Goal: Task Accomplishment & Management: Use online tool/utility

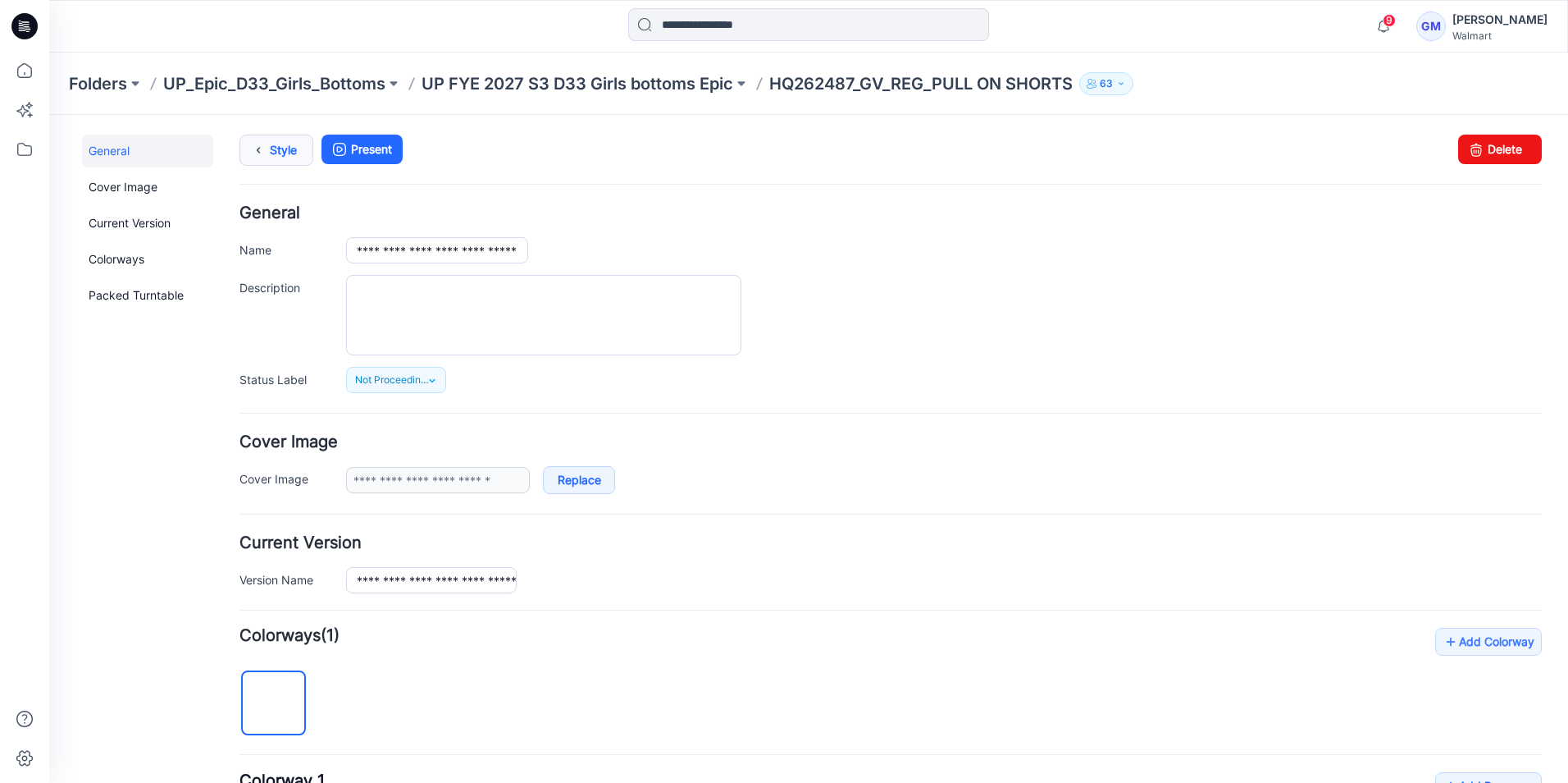
click at [254, 148] on icon at bounding box center [258, 149] width 23 height 30
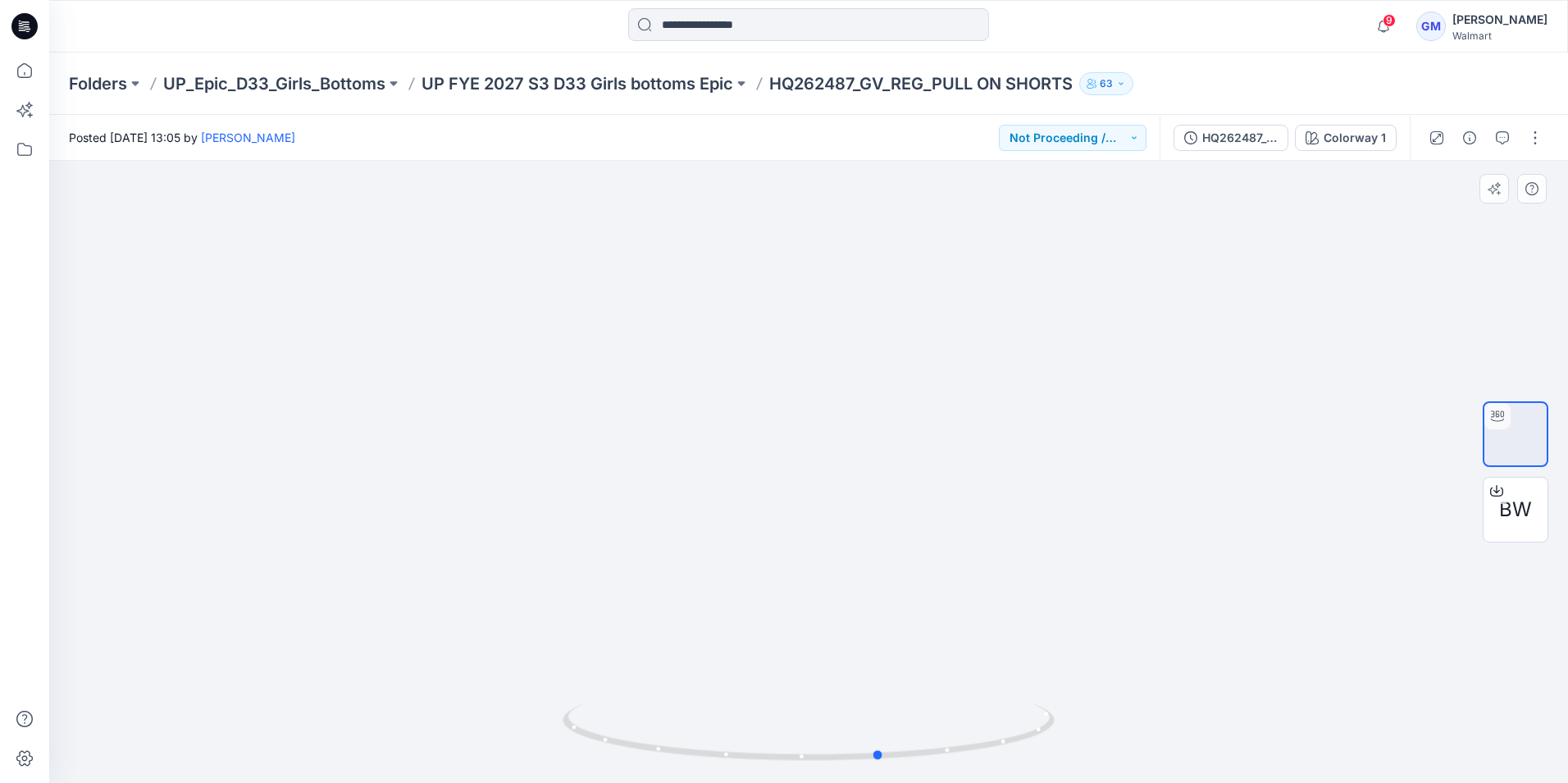
drag, startPoint x: 872, startPoint y: 756, endPoint x: 993, endPoint y: 768, distance: 121.6
click at [993, 768] on div at bounding box center [809, 742] width 493 height 82
drag, startPoint x: 905, startPoint y: 732, endPoint x: 660, endPoint y: 732, distance: 245.0
click at [660, 732] on icon at bounding box center [811, 733] width 496 height 62
drag, startPoint x: 681, startPoint y: 755, endPoint x: 901, endPoint y: 730, distance: 221.4
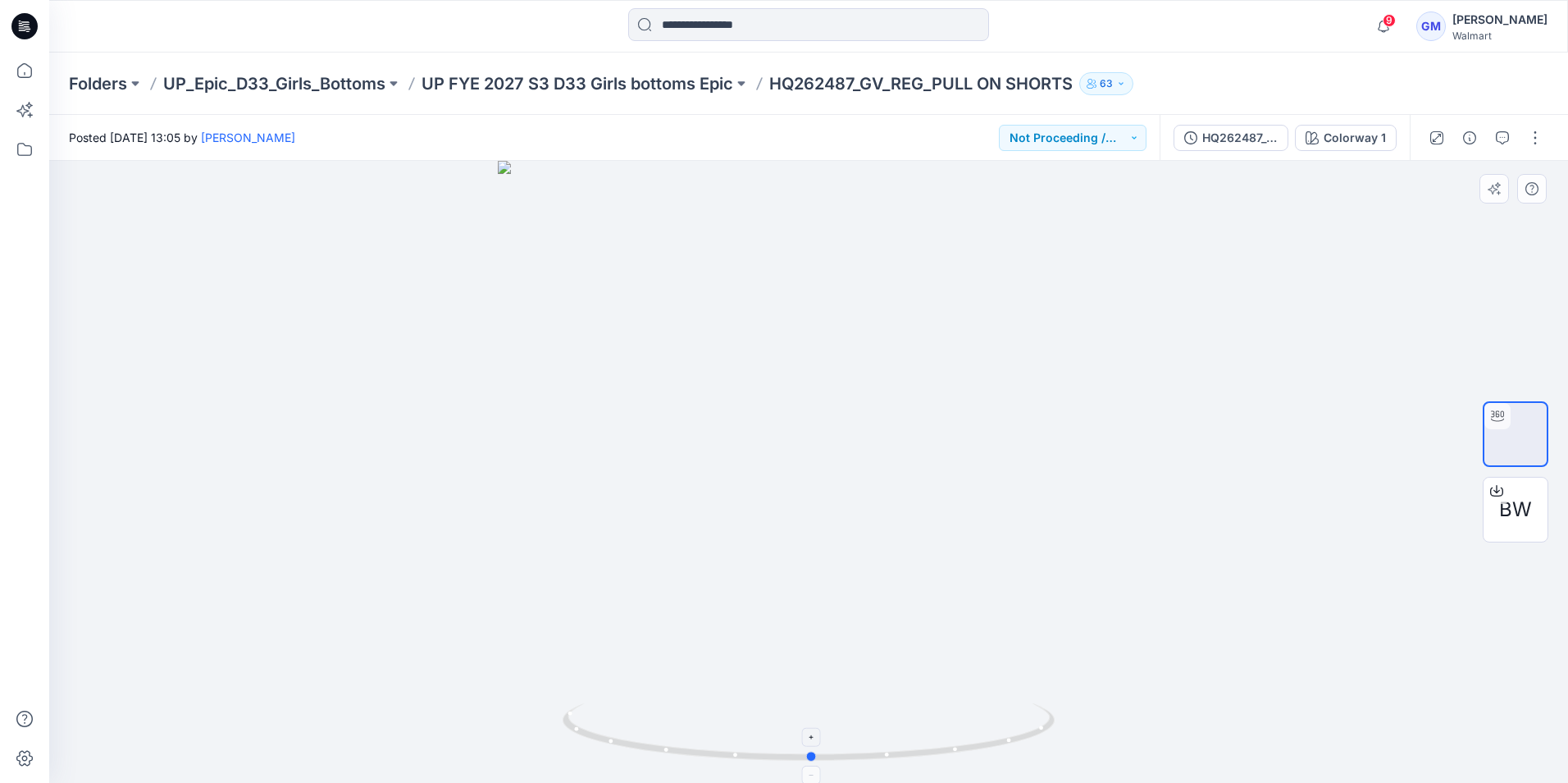
click at [901, 730] on icon at bounding box center [811, 733] width 496 height 62
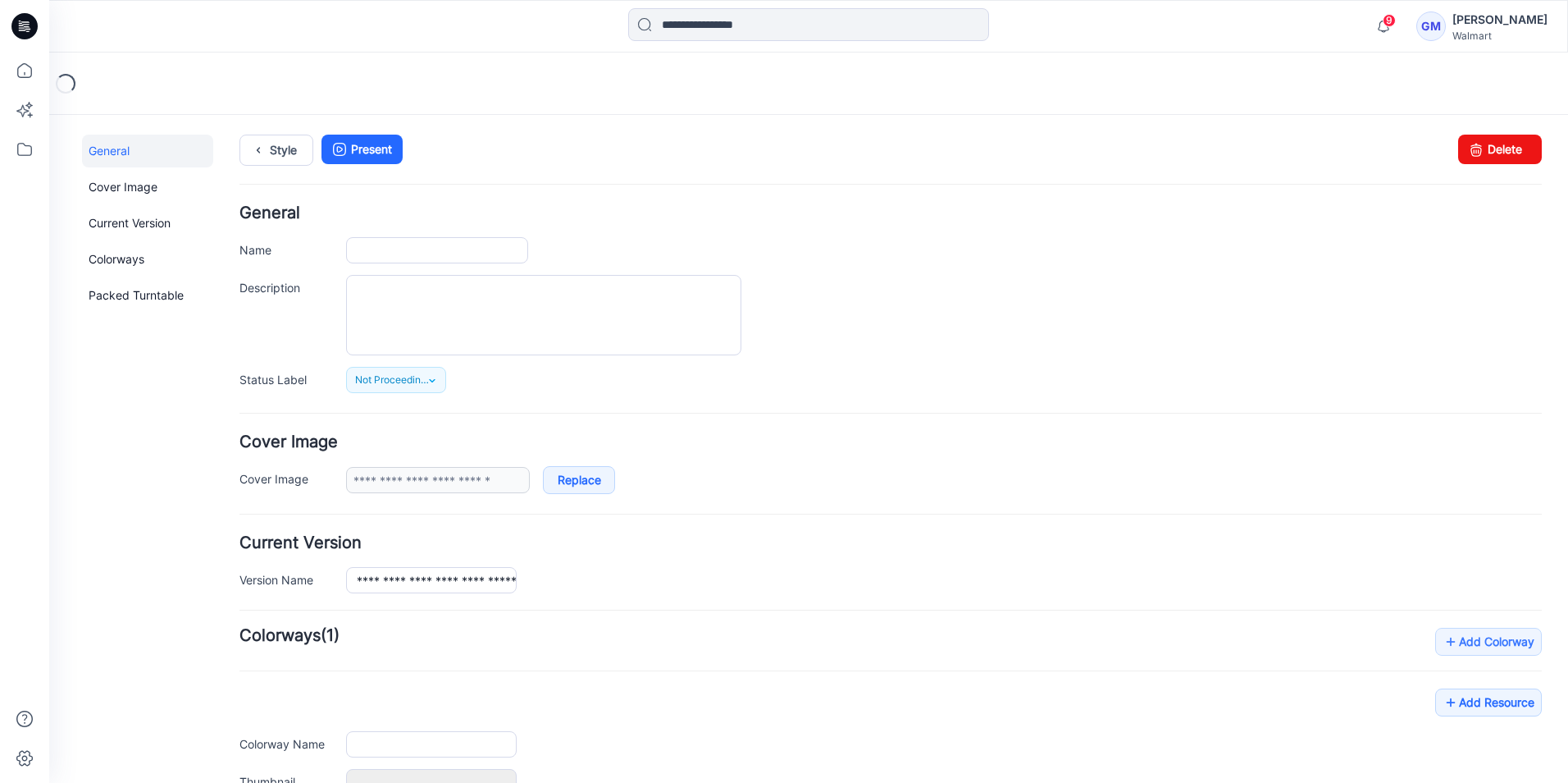
type input "**********"
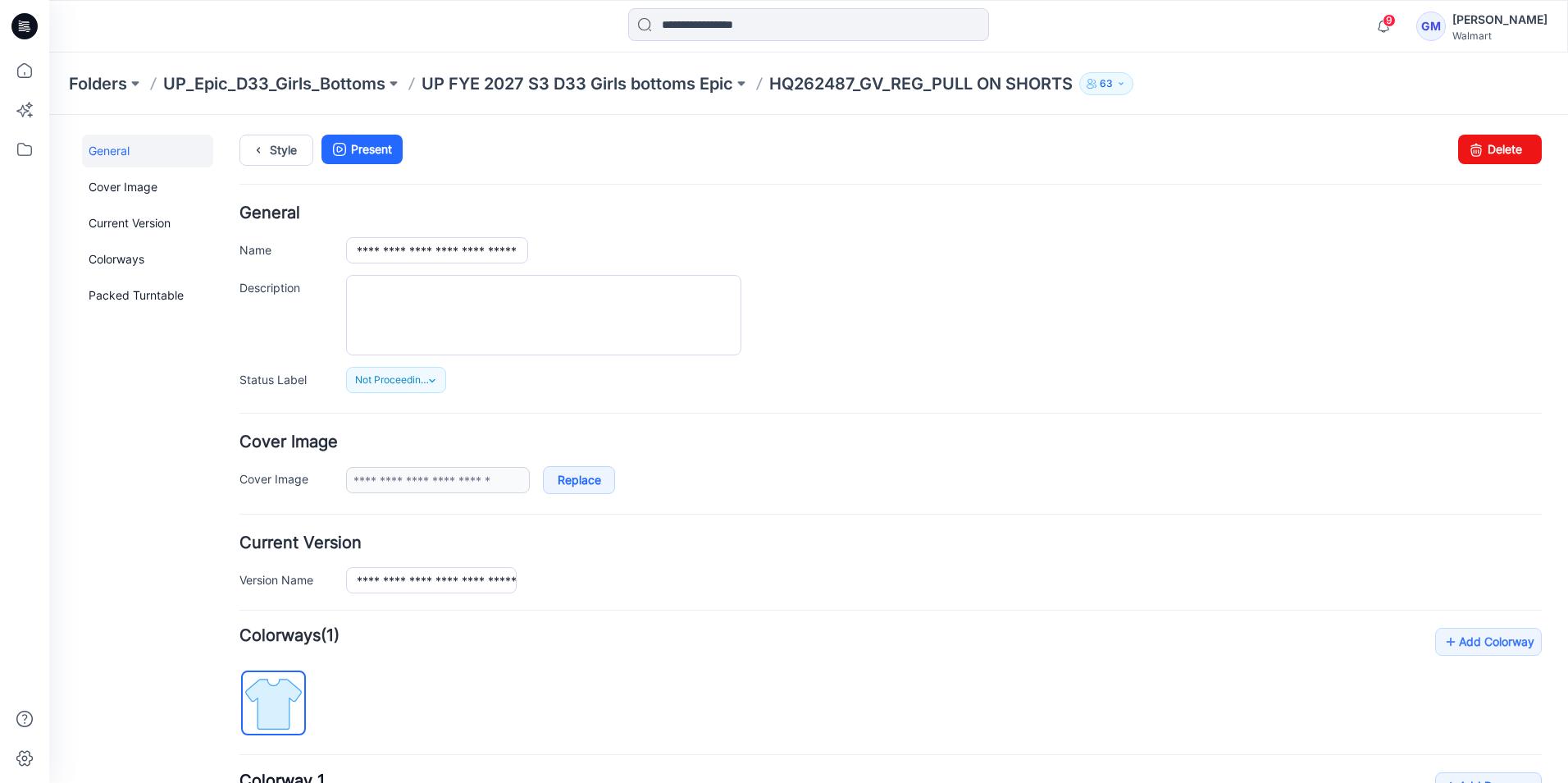
click at [19, 38] on icon at bounding box center [24, 26] width 26 height 26
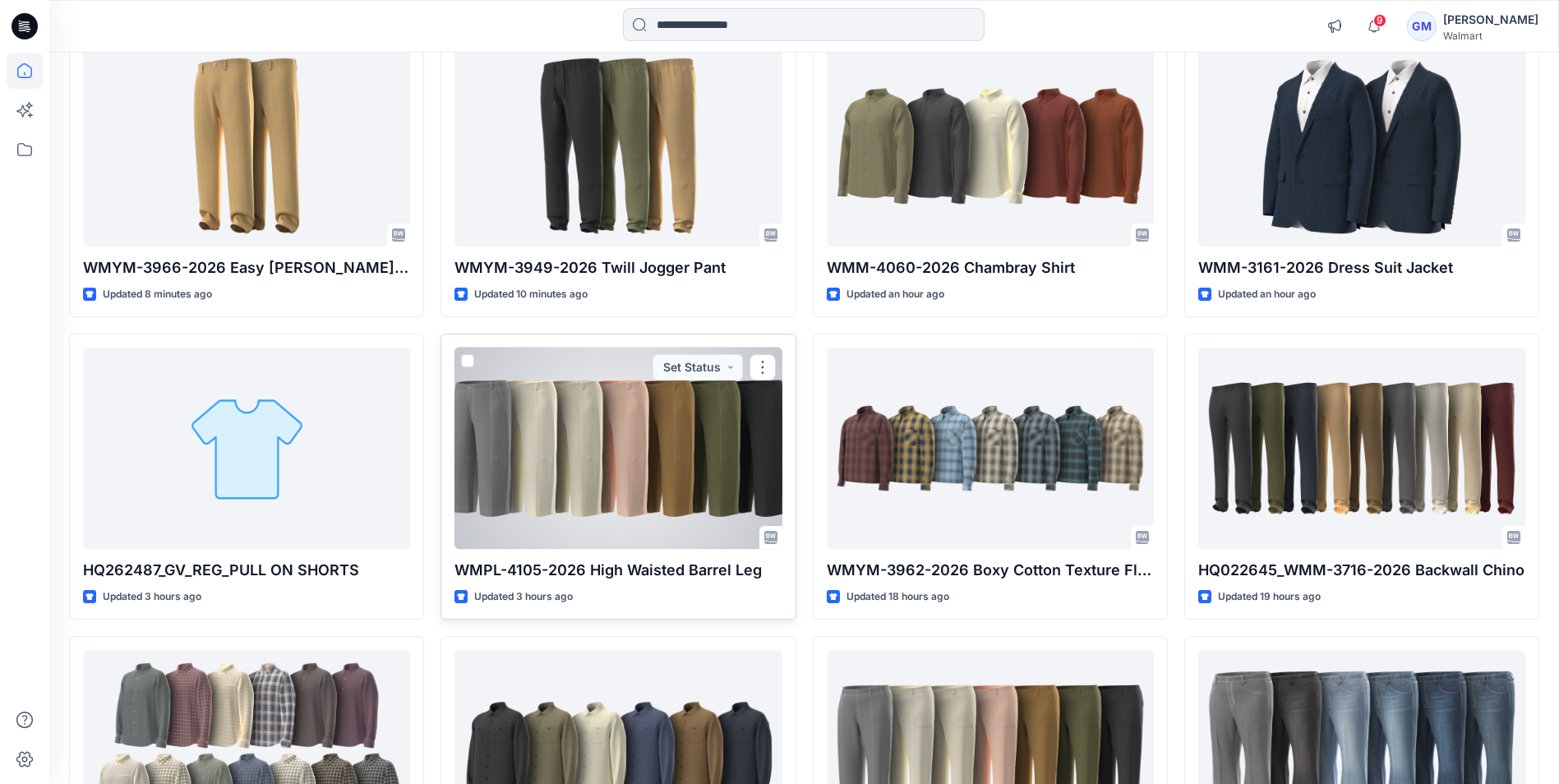
scroll to position [193, 0]
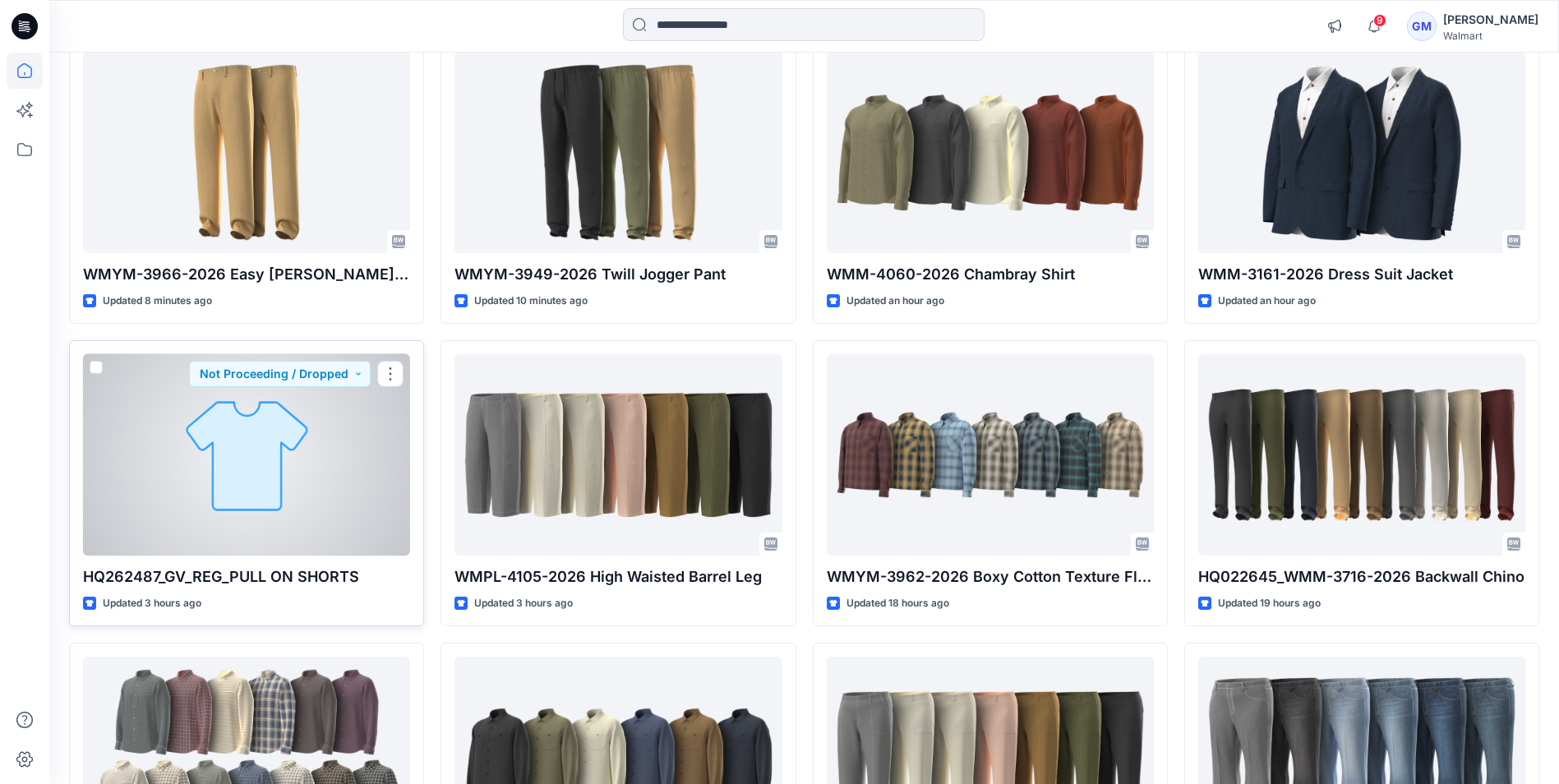
click at [283, 475] on div at bounding box center [246, 455] width 327 height 201
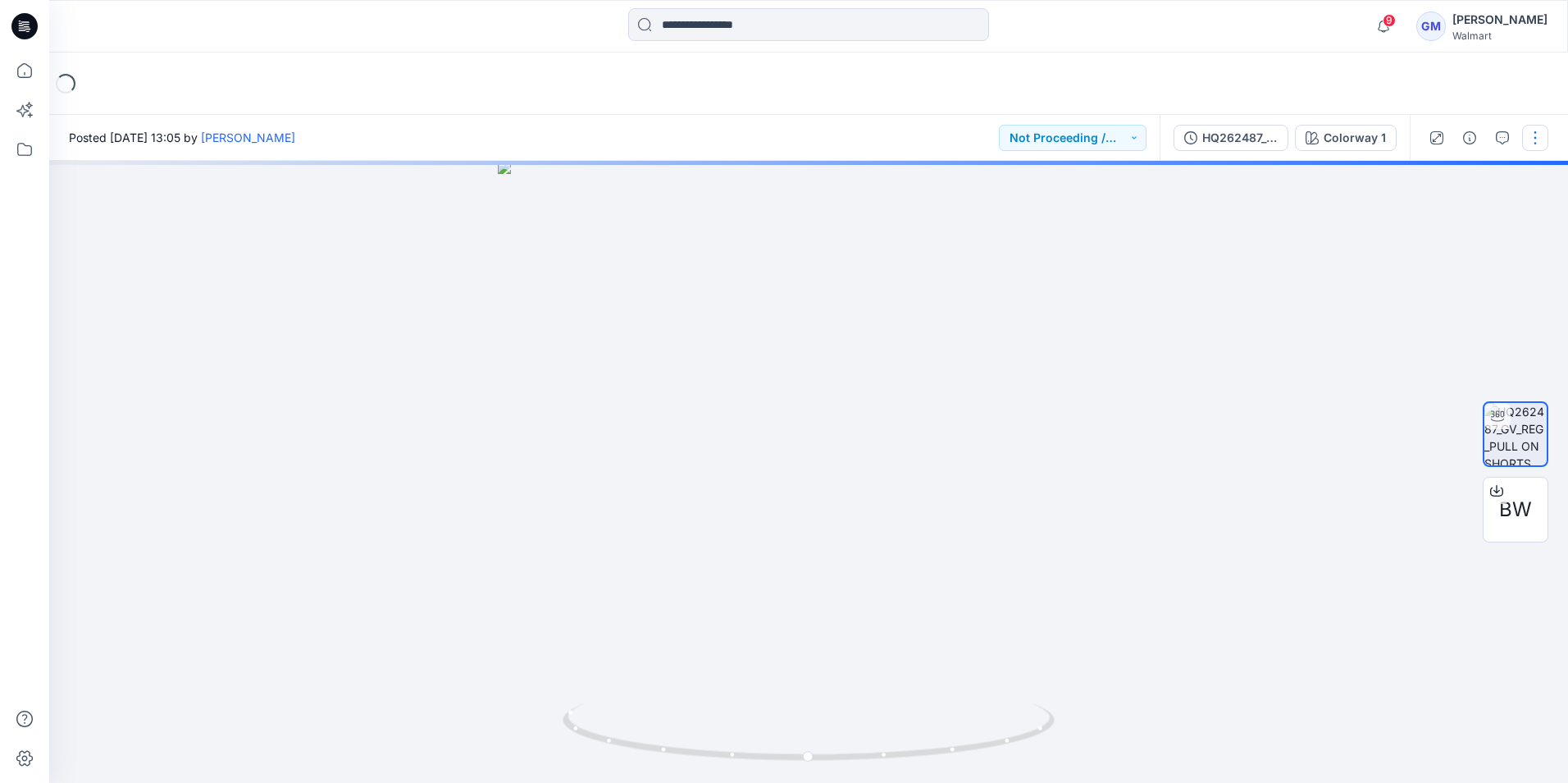
click at [1543, 138] on button "button" at bounding box center [1535, 138] width 26 height 26
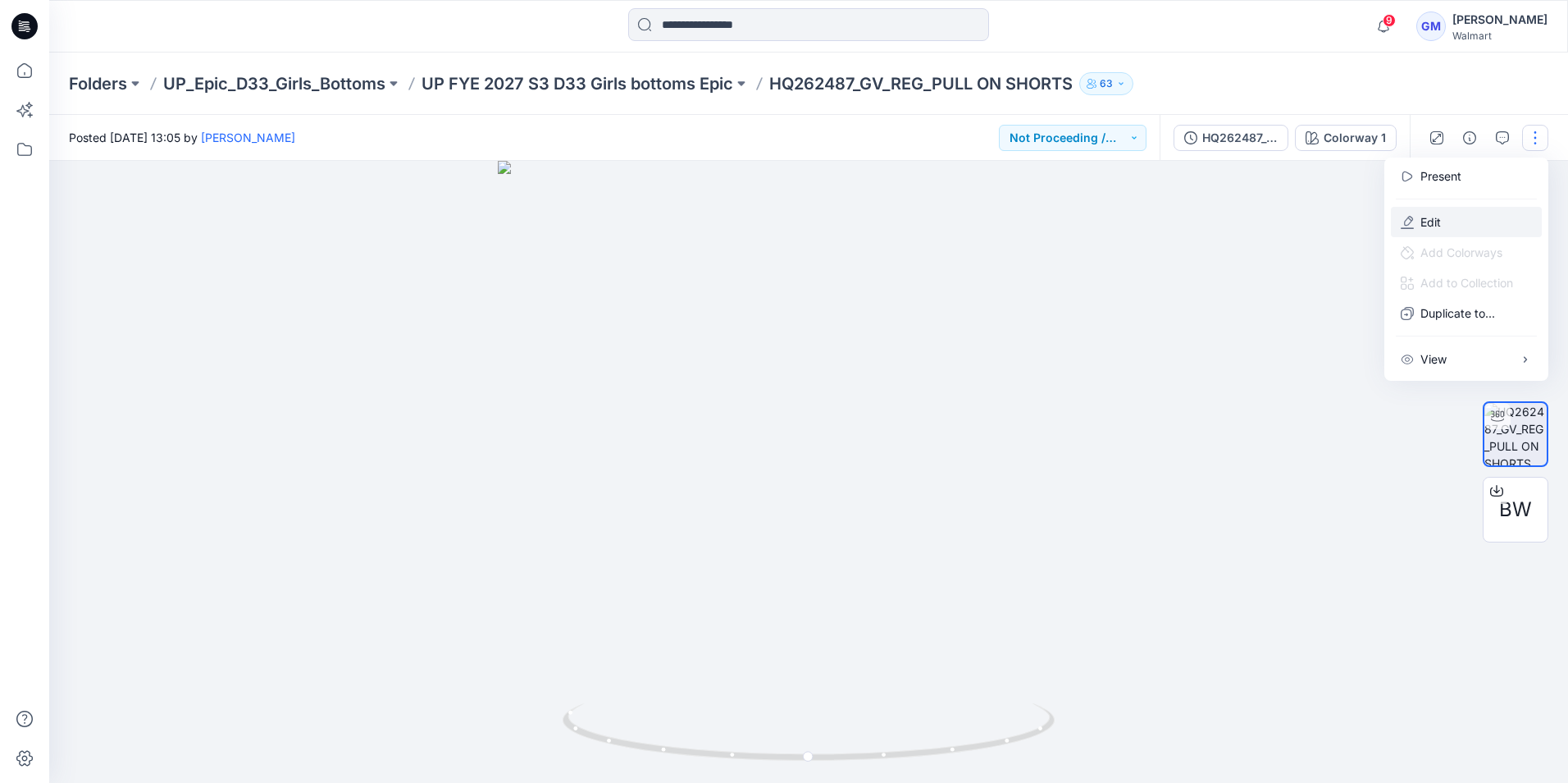
click at [1445, 221] on button "Edit" at bounding box center [1466, 222] width 151 height 30
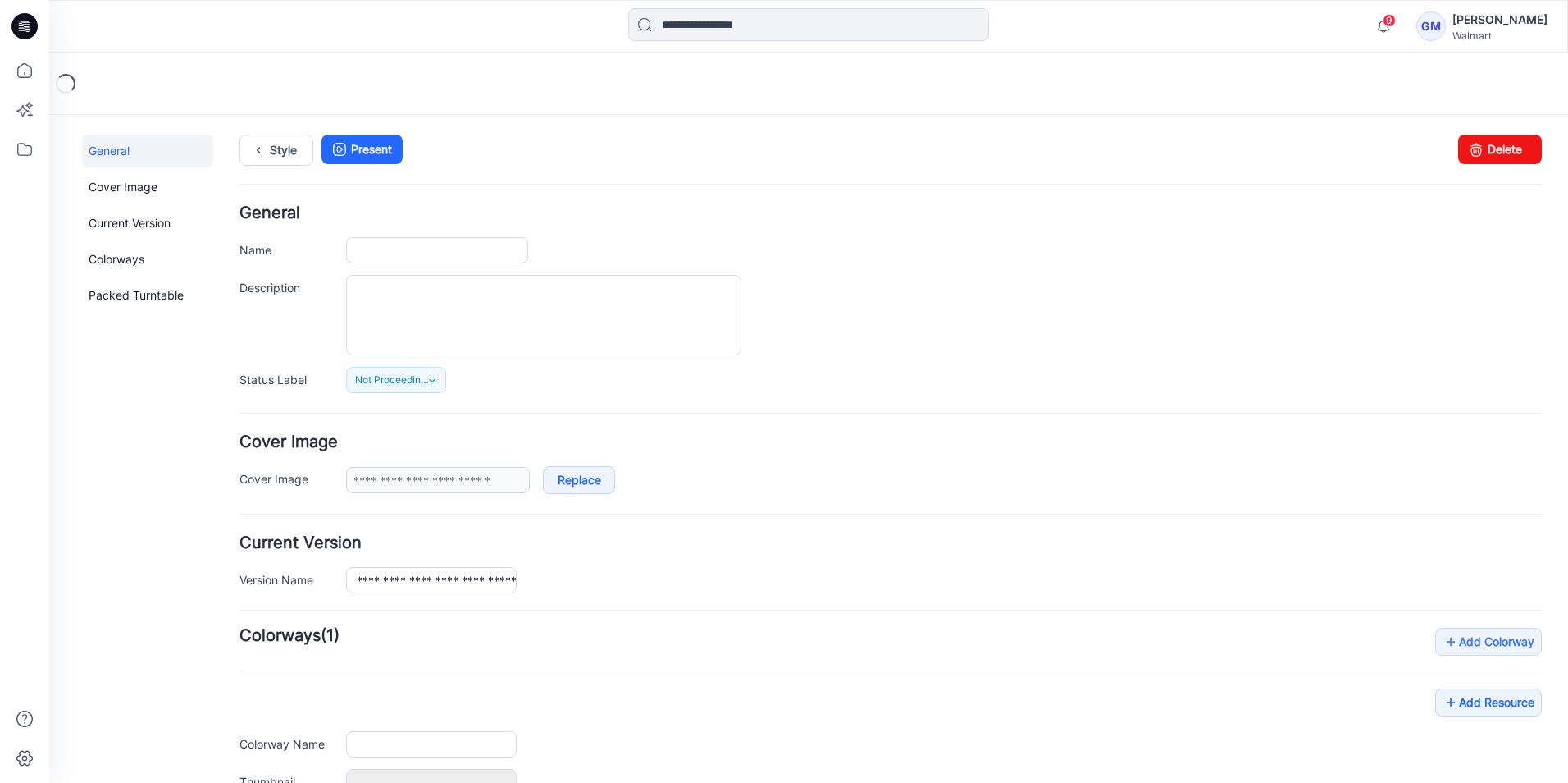
type input "**********"
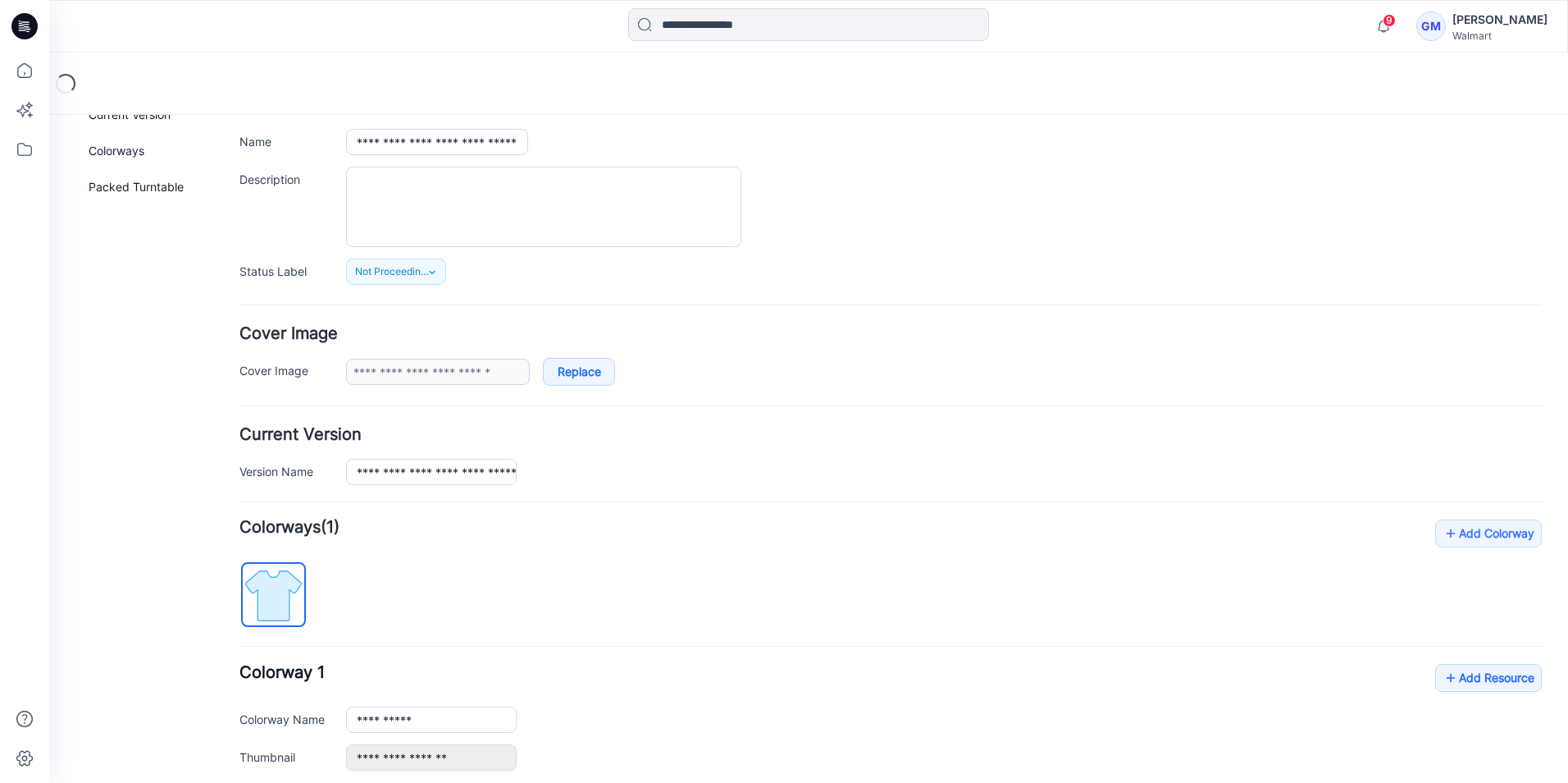
scroll to position [328, 0]
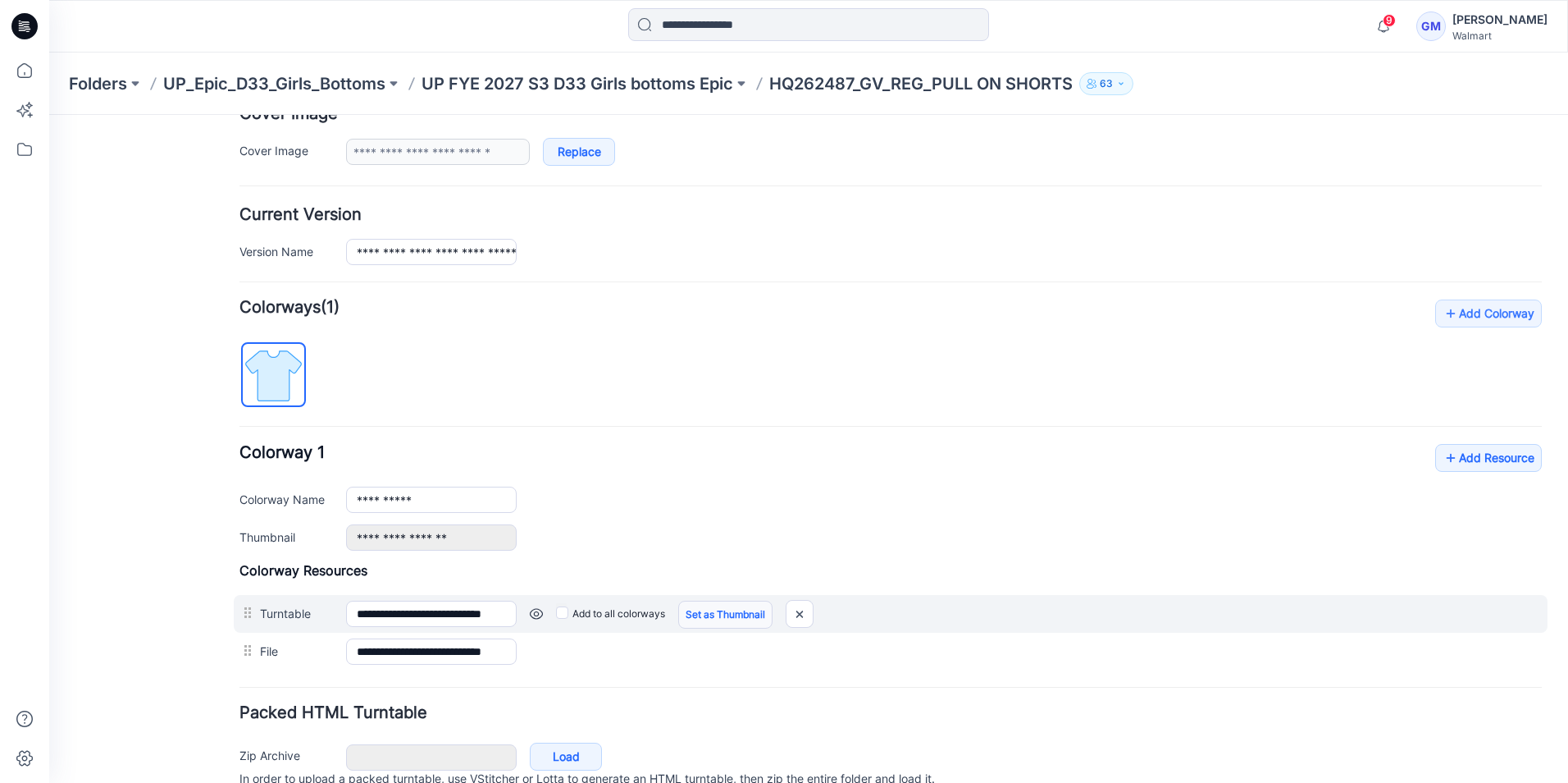
click at [721, 613] on link "Set as Thumbnail" at bounding box center [725, 614] width 94 height 28
type input "**********"
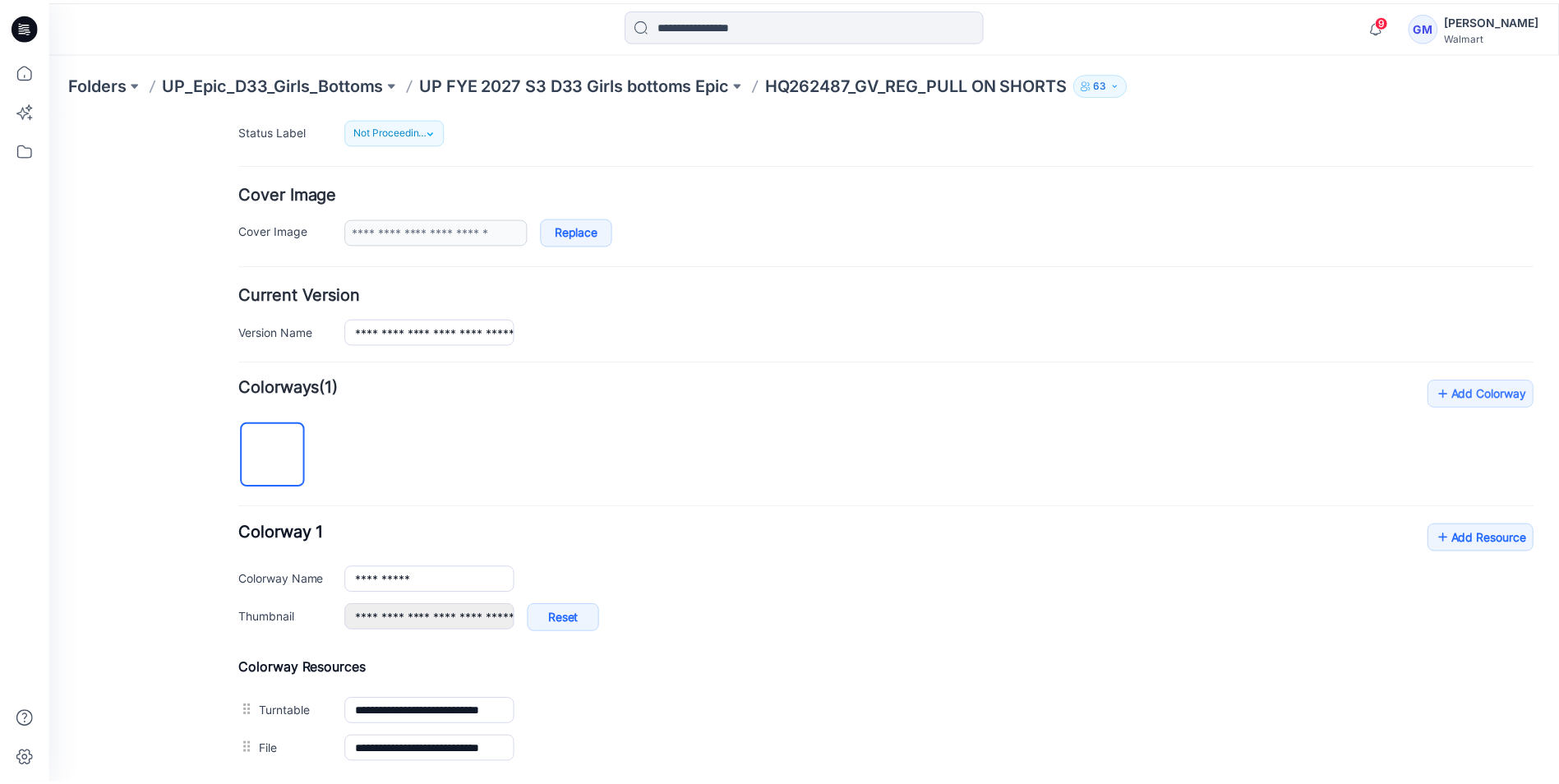
scroll to position [165, 0]
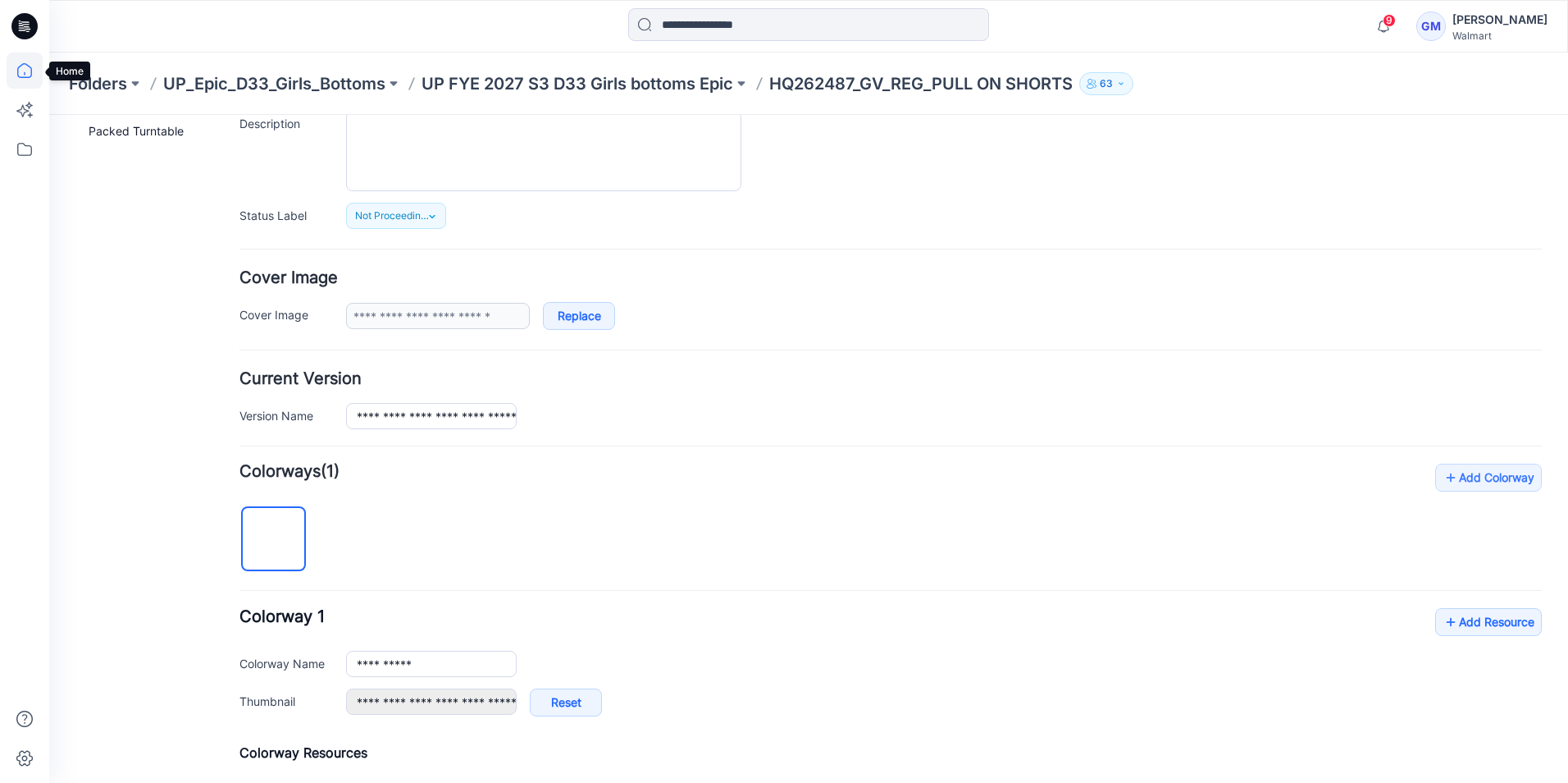
click at [24, 63] on icon at bounding box center [24, 70] width 36 height 36
